Goal: Information Seeking & Learning: Find specific fact

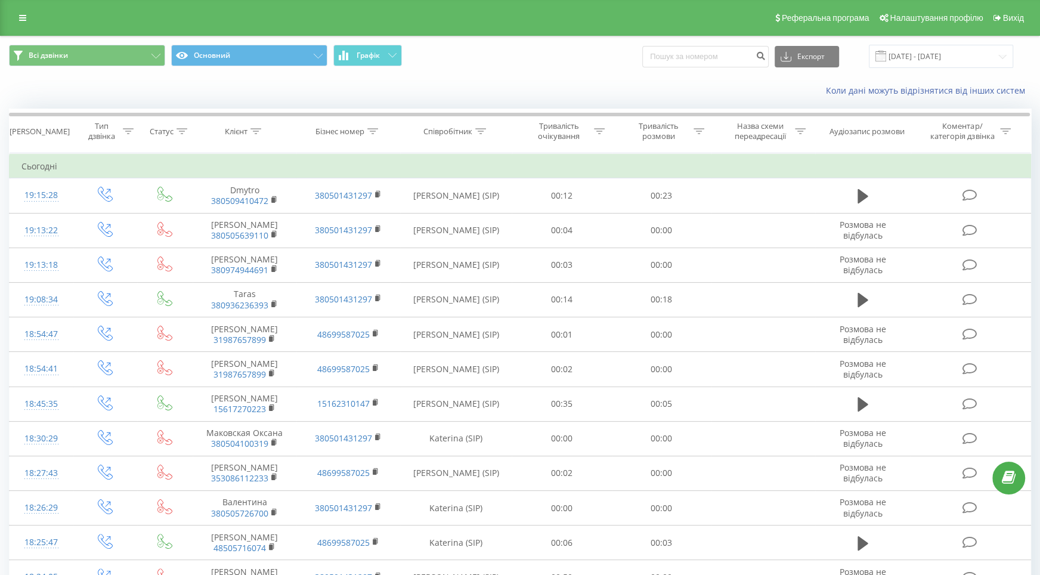
click at [482, 136] on th "Співробітник" at bounding box center [456, 131] width 112 height 44
click at [478, 133] on icon at bounding box center [480, 131] width 11 height 6
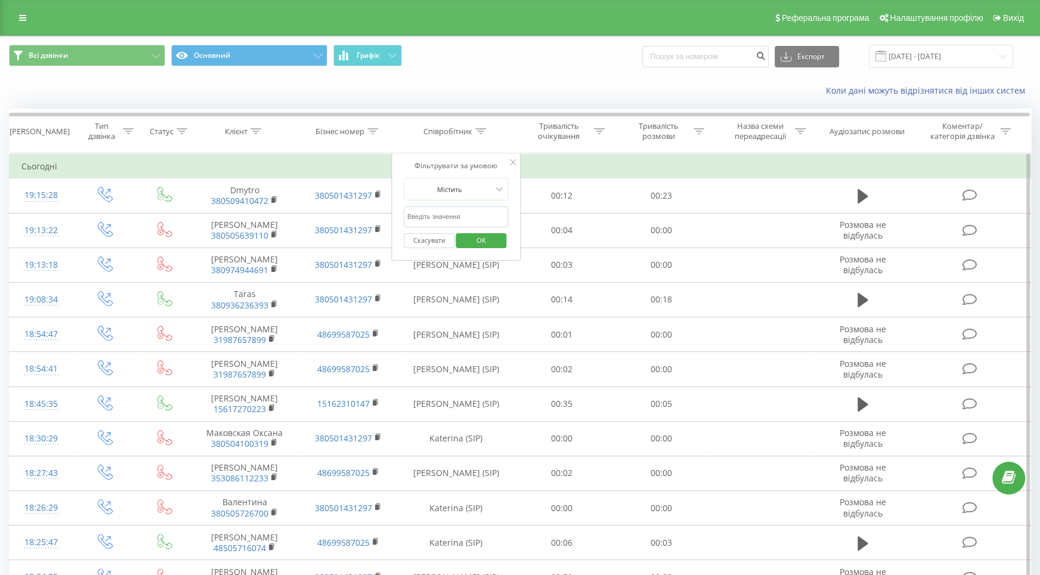
click at [475, 176] on div "Фільтрувати за умовою Містить Скасувати OK" at bounding box center [456, 206] width 130 height 107
click at [487, 212] on input "text" at bounding box center [456, 216] width 105 height 21
click at [492, 190] on div "Містить" at bounding box center [449, 189] width 87 height 18
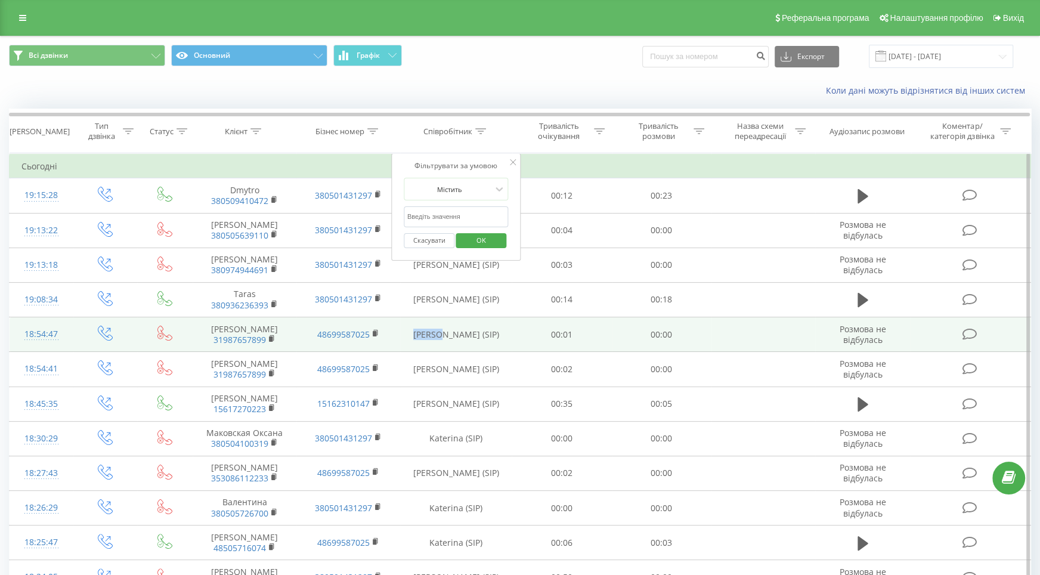
drag, startPoint x: 425, startPoint y: 333, endPoint x: 459, endPoint y: 332, distance: 34.1
click at [459, 332] on td "[PERSON_NAME] (SIP)" at bounding box center [456, 334] width 112 height 35
copy td "[PERSON_NAME]"
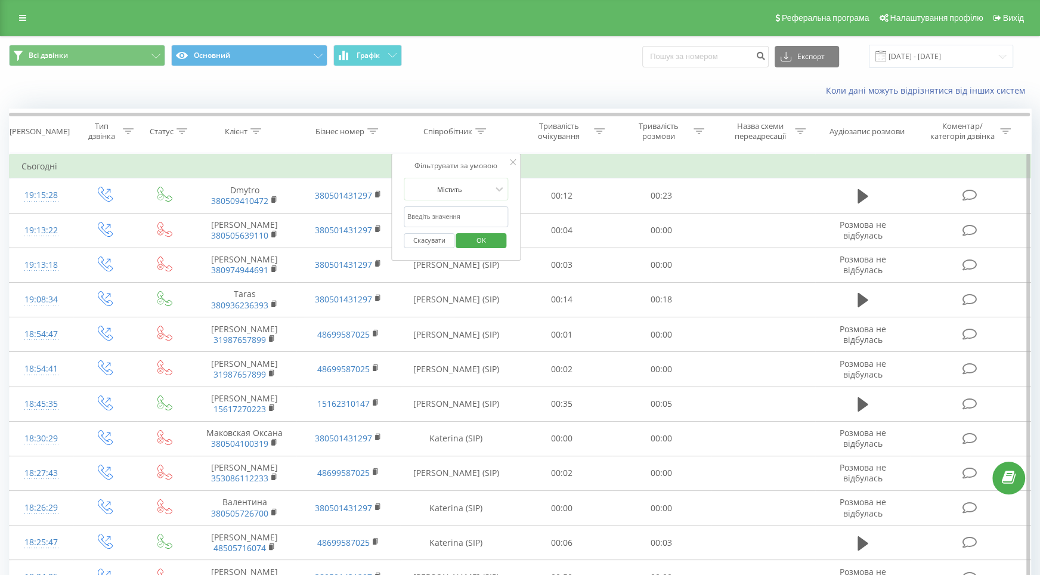
click at [456, 212] on input "text" at bounding box center [456, 216] width 105 height 21
paste input "[PERSON_NAME]"
type input "[PERSON_NAME]"
click at [495, 248] on div "Скасувати OK" at bounding box center [456, 240] width 105 height 27
click at [491, 240] on span "OK" at bounding box center [481, 240] width 33 height 18
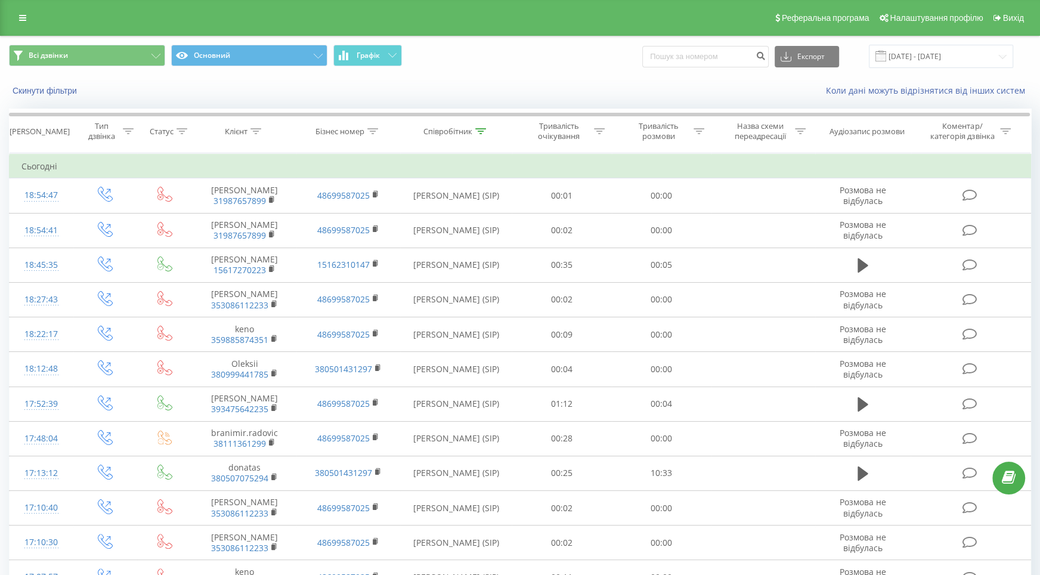
click at [946, 39] on div "Всі дзвінки Основний Графік Експорт .csv .xls .xlsx [DATE] - [DATE]" at bounding box center [520, 56] width 1039 height 40
click at [948, 41] on div "Всі дзвінки Основний Графік Експорт .csv .xls .xlsx [DATE] - [DATE]" at bounding box center [520, 56] width 1039 height 40
click at [949, 49] on input "[DATE] - [DATE]" at bounding box center [941, 56] width 144 height 23
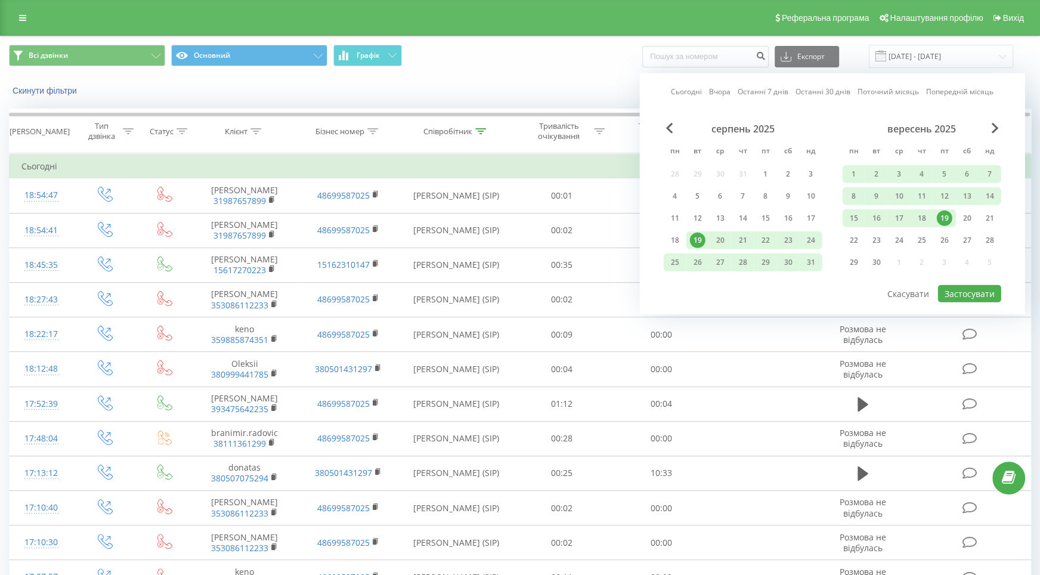
click at [947, 223] on div "19" at bounding box center [945, 219] width 16 height 16
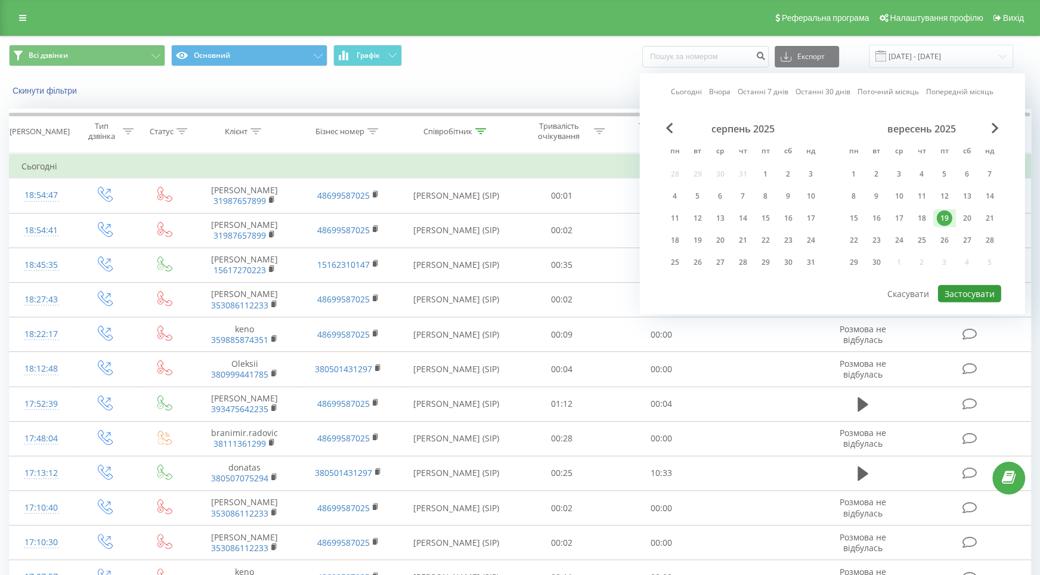
click at [977, 299] on button "Застосувати" at bounding box center [969, 293] width 63 height 17
type input "[DATE] - [DATE]"
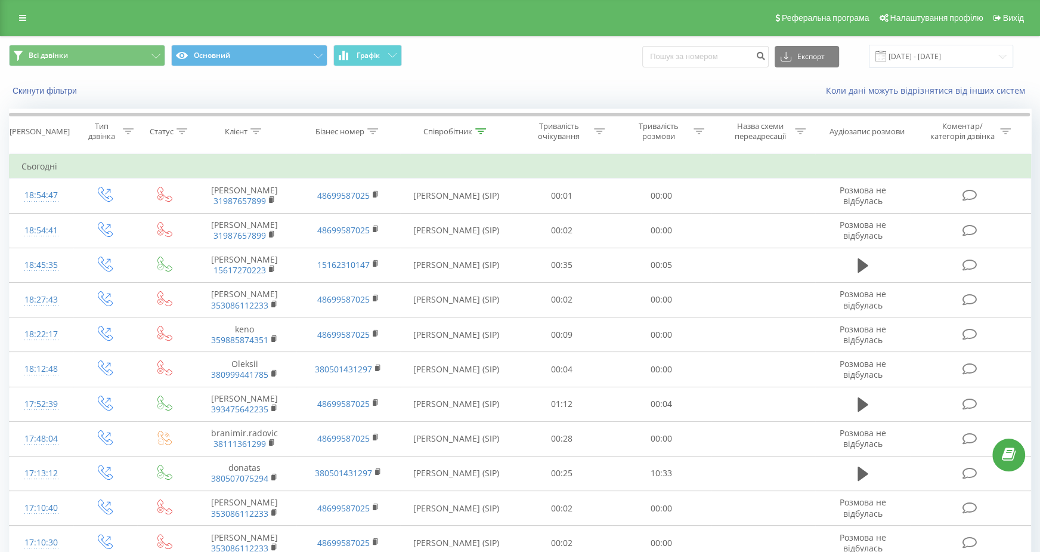
scroll to position [441, 0]
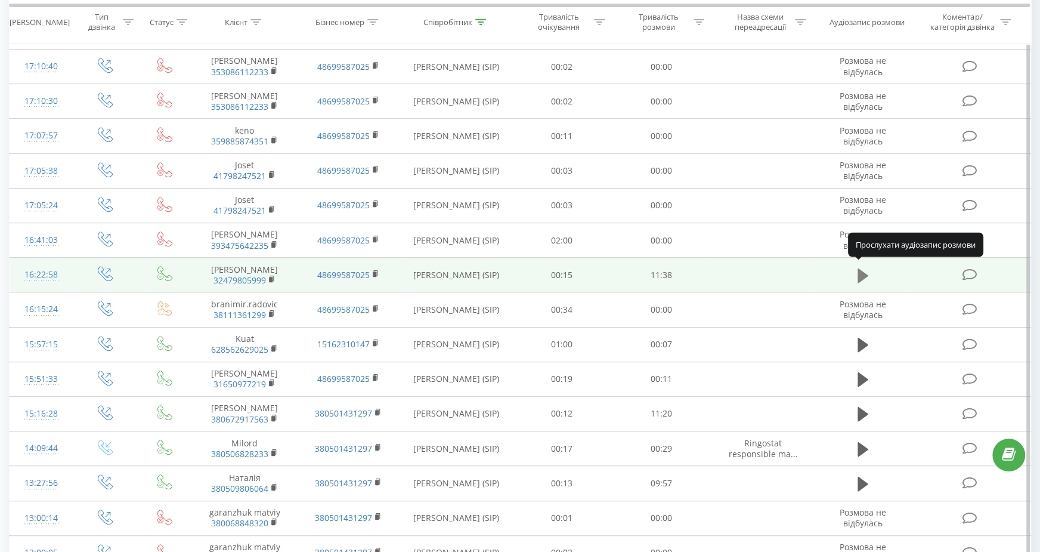
click at [863, 267] on icon at bounding box center [863, 275] width 11 height 17
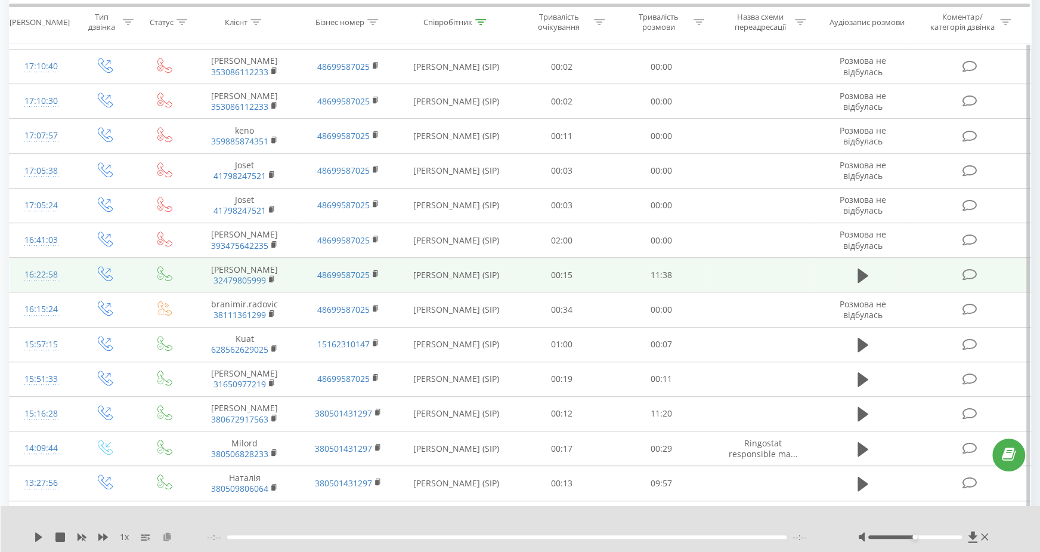
click at [168, 535] on icon at bounding box center [167, 536] width 10 height 8
